Goal: Navigation & Orientation: Find specific page/section

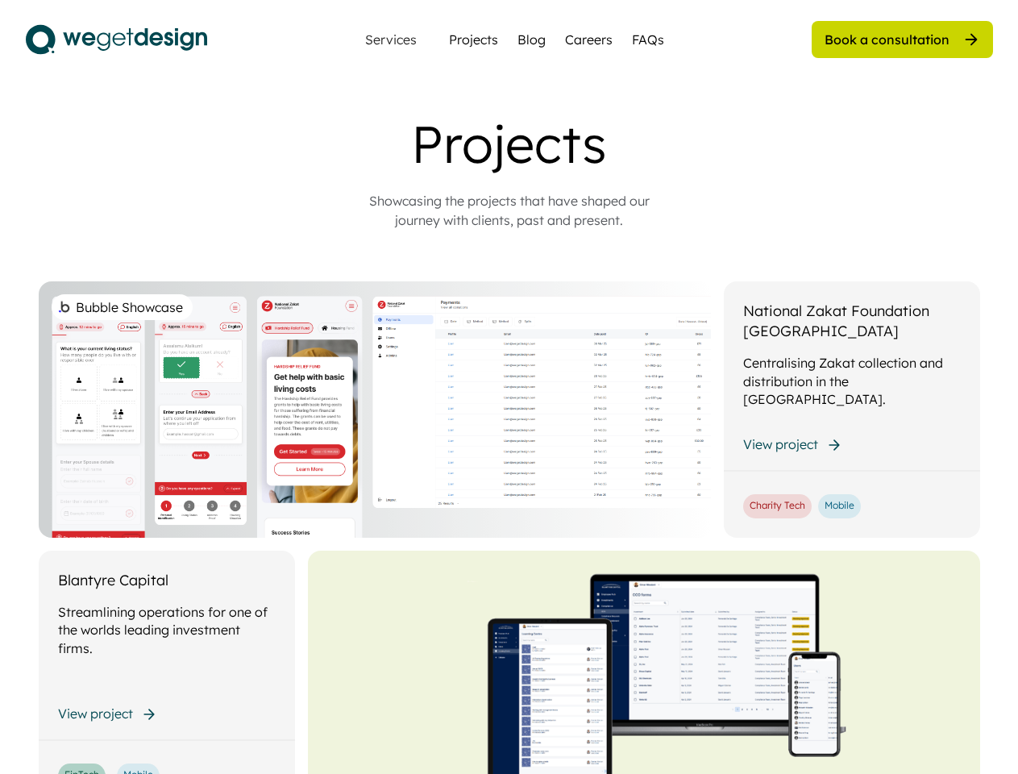
click at [509, 387] on div "Bubble Showcase" at bounding box center [375, 409] width 672 height 256
click at [510, 443] on div "Bubble Showcase" at bounding box center [375, 409] width 672 height 256
click at [510, 171] on div "Projects" at bounding box center [509, 144] width 645 height 62
click at [510, 144] on div "Projects" at bounding box center [509, 144] width 645 height 62
click at [510, 210] on div "Showcasing the projects that have shaped our journey with clients, past and pre…" at bounding box center [509, 210] width 322 height 39
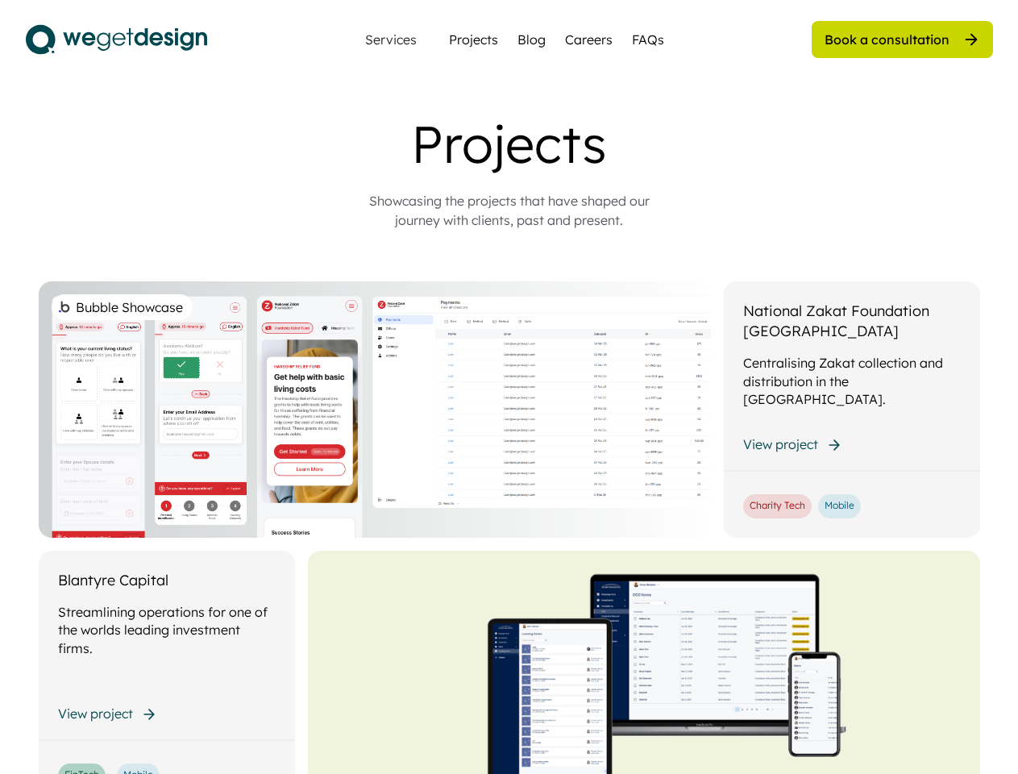
click at [510, 527] on div "Bubble Showcase" at bounding box center [375, 409] width 672 height 256
click at [510, 403] on div "Bubble Showcase" at bounding box center [375, 409] width 672 height 256
click at [510, 410] on div "Bubble Showcase" at bounding box center [375, 409] width 672 height 256
click at [375, 410] on div "Bubble Showcase" at bounding box center [375, 409] width 672 height 256
